Goal: Go to known website: Access a specific website the user already knows

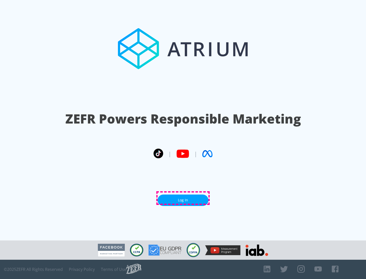
click at [183, 198] on link "Log In" at bounding box center [182, 200] width 51 height 11
